Goal: Task Accomplishment & Management: Use online tool/utility

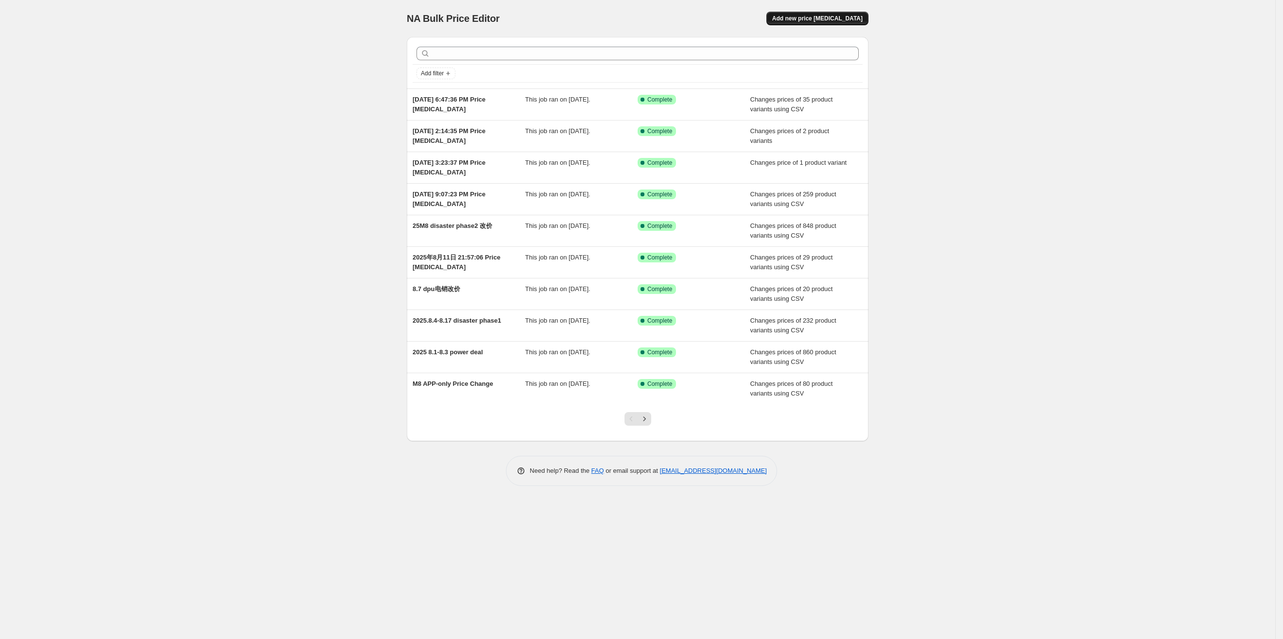
click at [808, 17] on span "Add new price [MEDICAL_DATA]" at bounding box center [817, 19] width 90 height 8
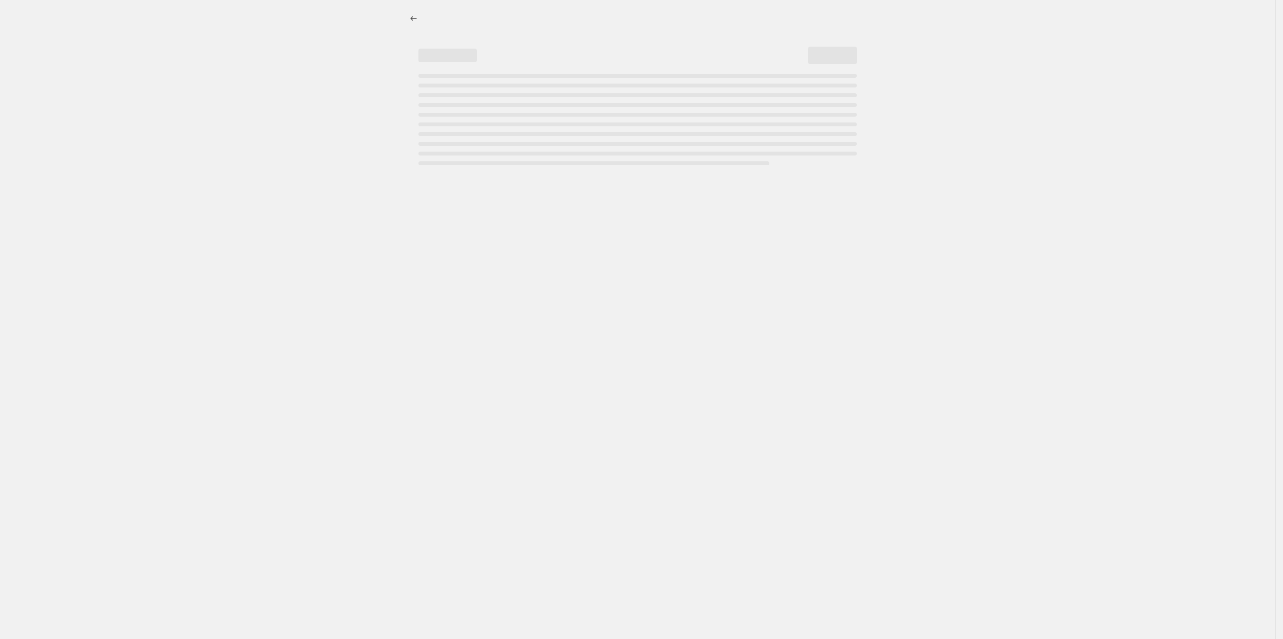
select select "percentage"
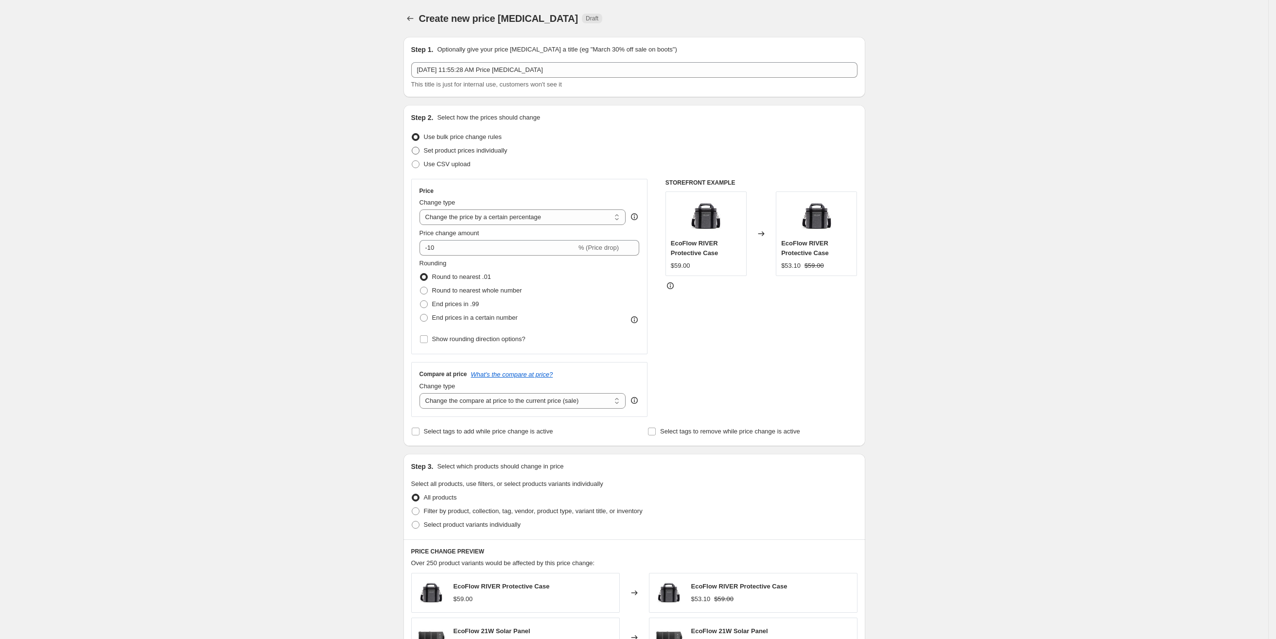
click at [455, 150] on span "Set product prices individually" at bounding box center [466, 150] width 84 height 7
click at [412, 147] on input "Set product prices individually" at bounding box center [412, 147] width 0 height 0
radio input "true"
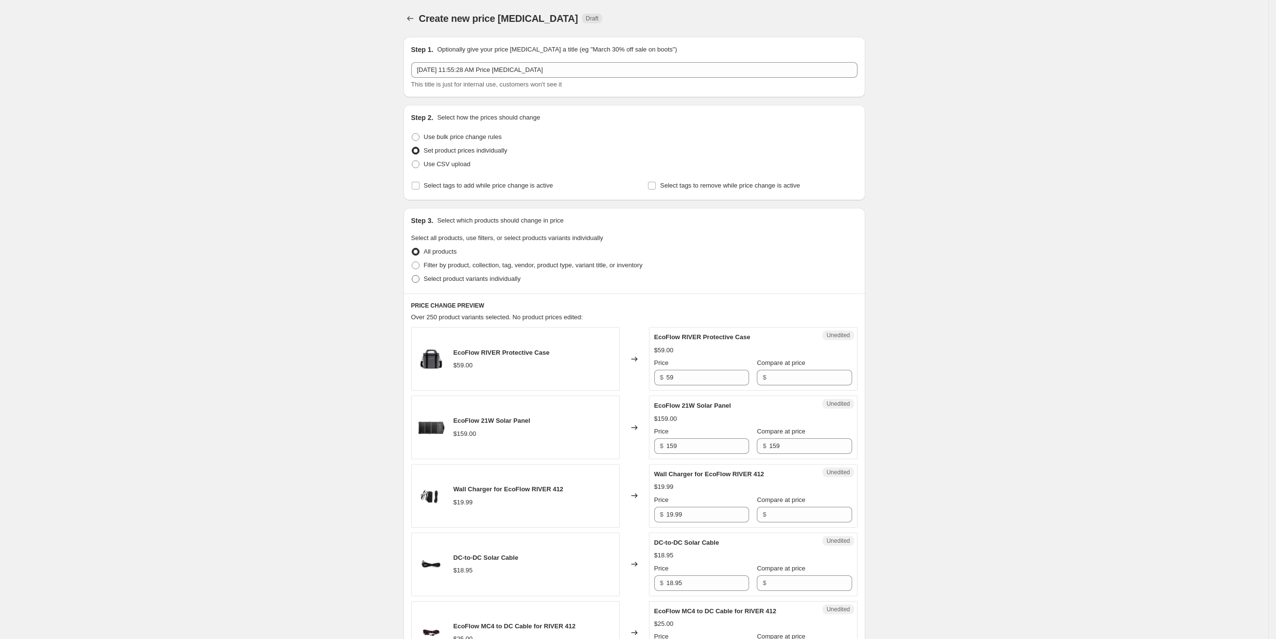
click at [465, 283] on span "Select product variants individually" at bounding box center [472, 279] width 97 height 10
click at [412, 276] on input "Select product variants individually" at bounding box center [412, 275] width 0 height 0
radio input "true"
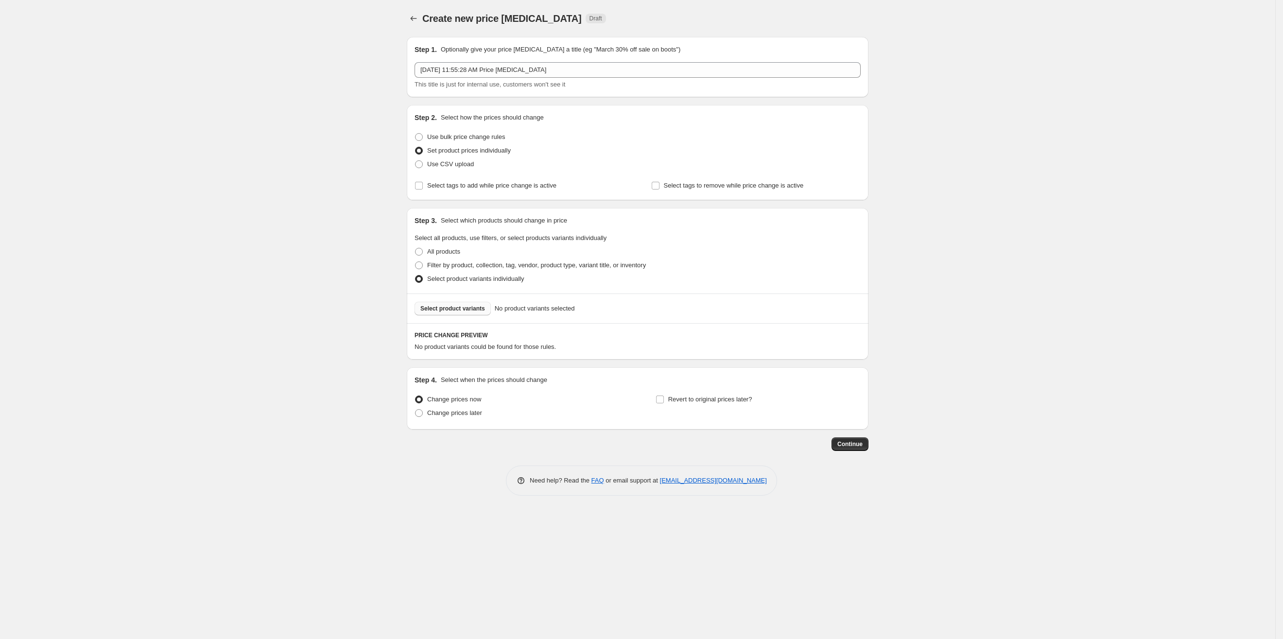
click at [452, 306] on span "Select product variants" at bounding box center [452, 309] width 65 height 8
